Goal: Information Seeking & Learning: Learn about a topic

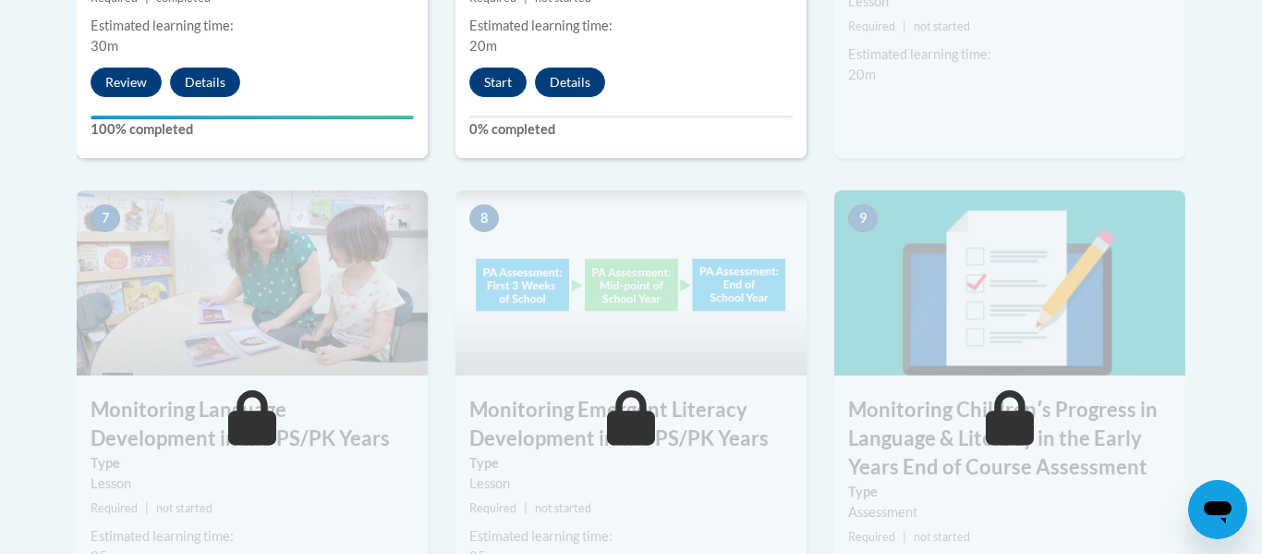
scroll to position [1527, 0]
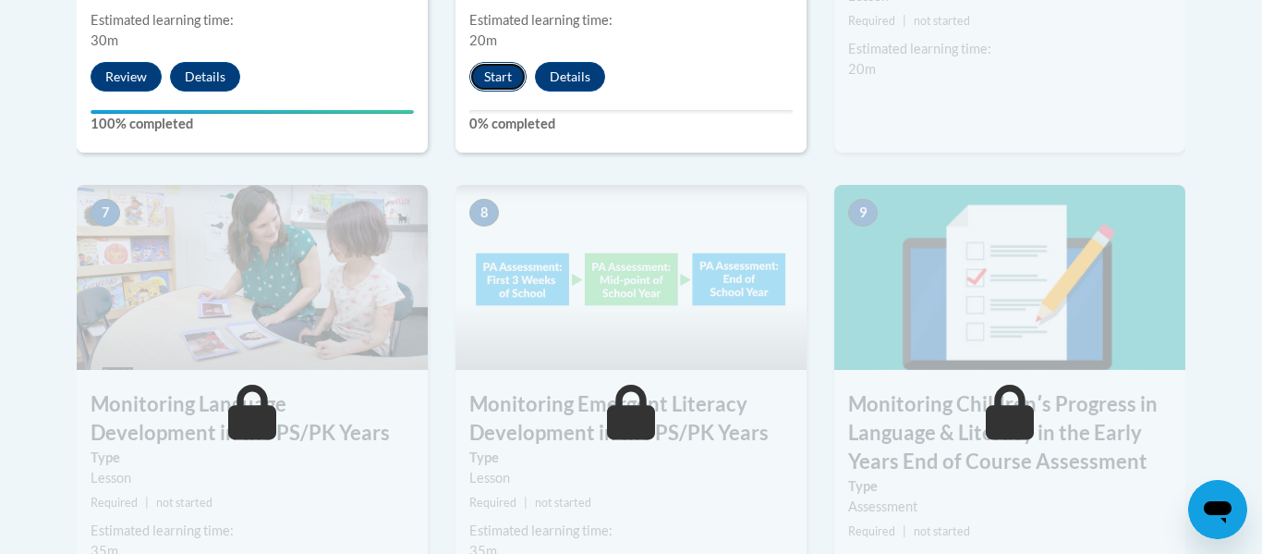
click at [496, 83] on button "Start" at bounding box center [497, 77] width 57 height 30
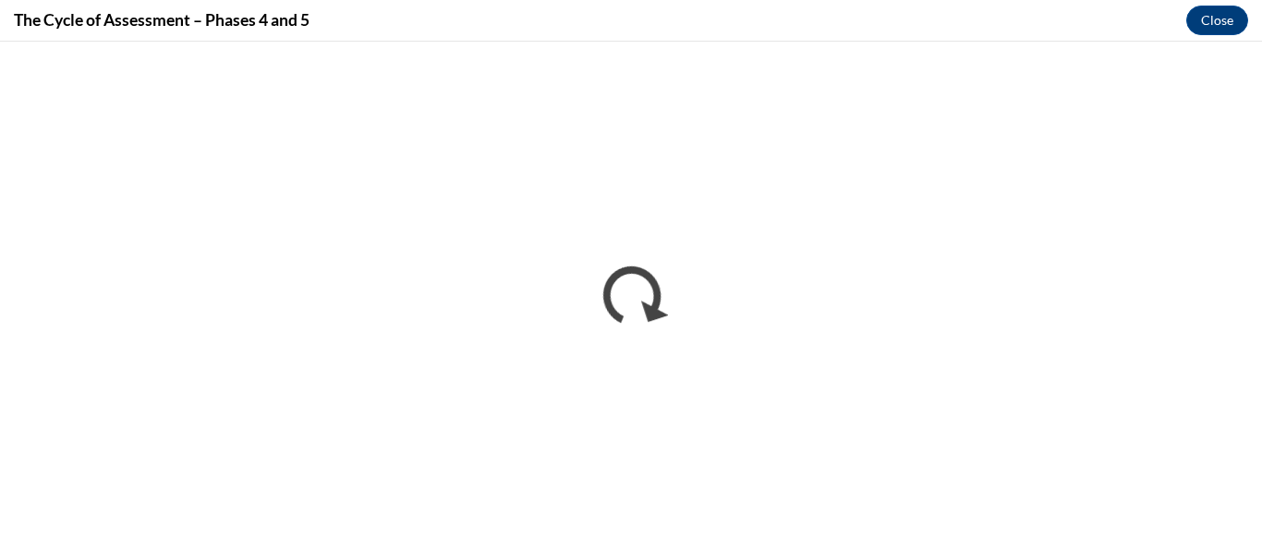
scroll to position [0, 0]
